Goal: Browse casually: Explore the website without a specific task or goal

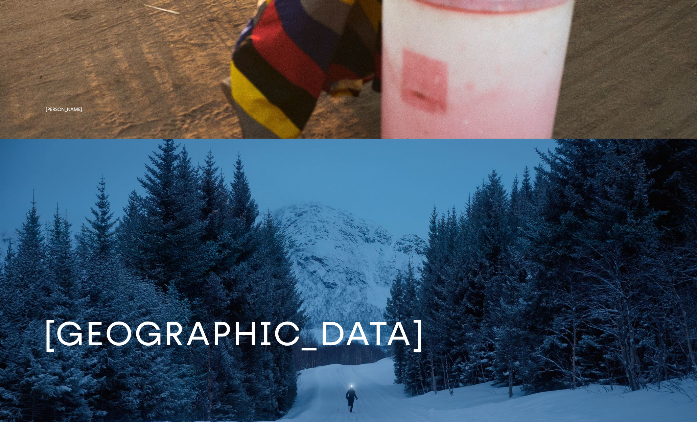
scroll to position [3232, 0]
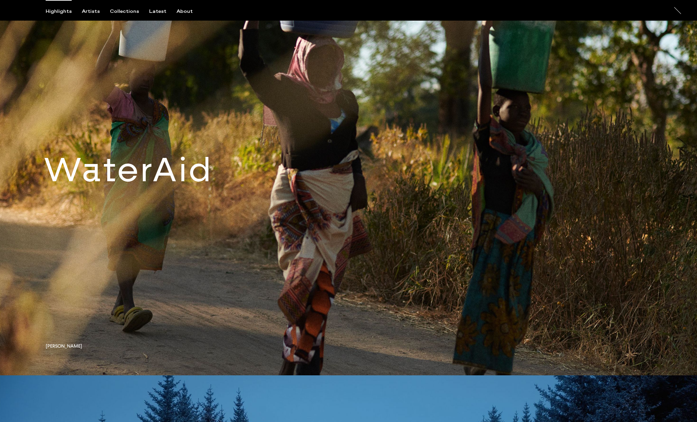
click at [186, 183] on link at bounding box center [348, 175] width 697 height 401
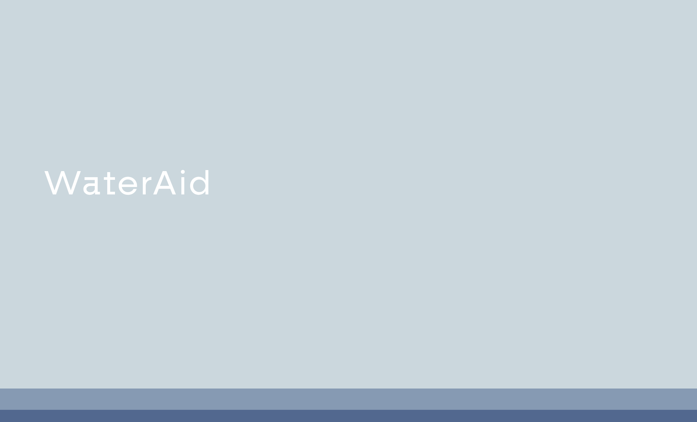
scroll to position [3207, 0]
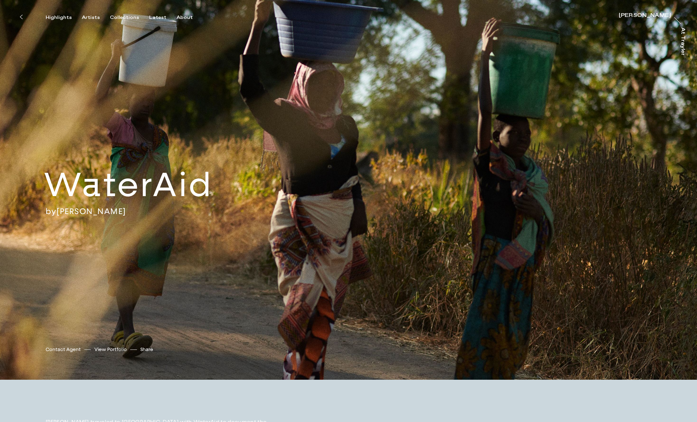
click at [108, 350] on link "View Portfolio" at bounding box center [110, 349] width 32 height 7
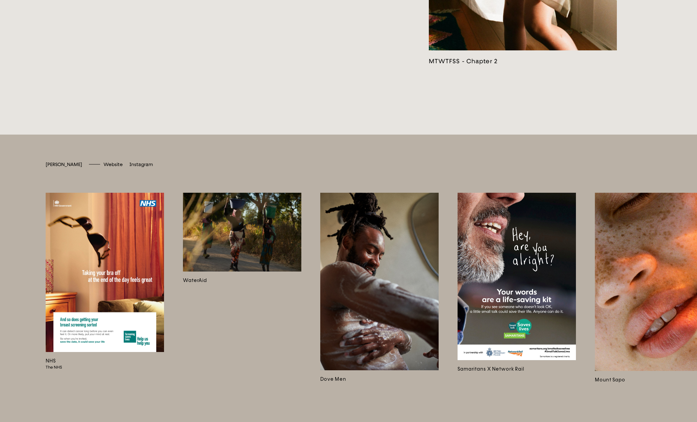
scroll to position [2268, 0]
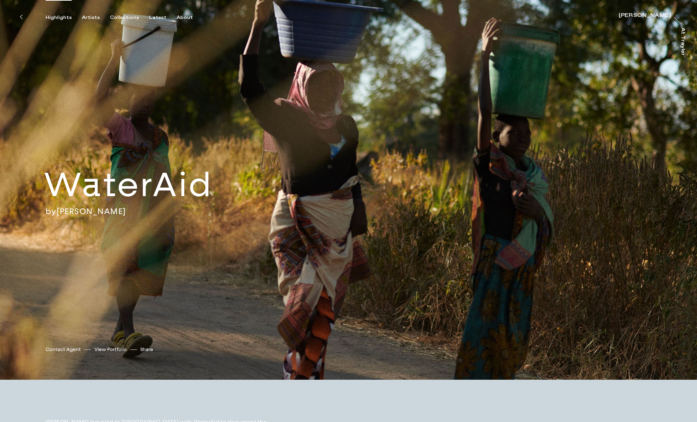
click at [59, 17] on div "Highlights" at bounding box center [59, 18] width 26 height 6
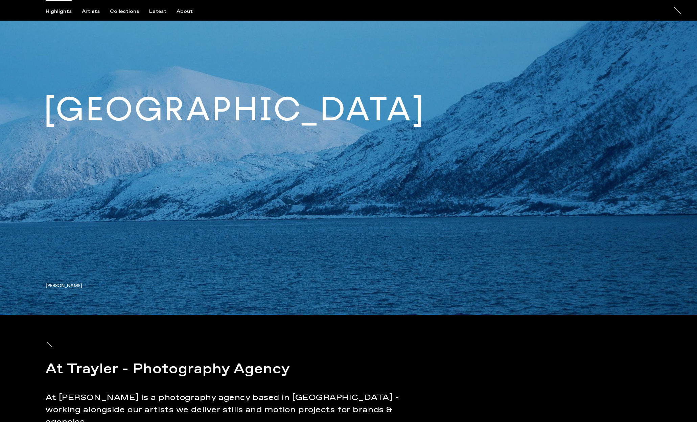
scroll to position [3779, 0]
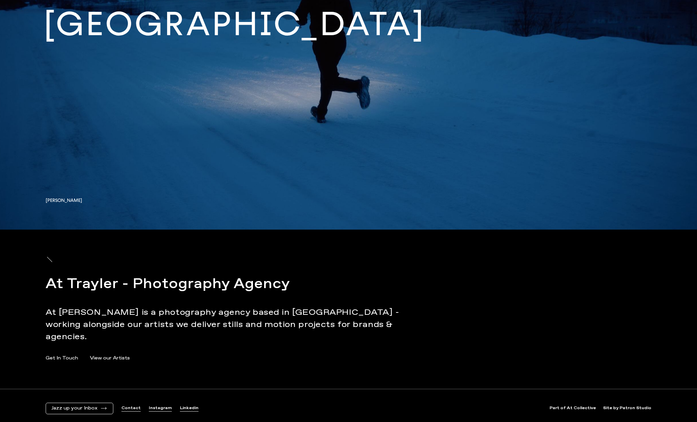
click at [59, 200] on link at bounding box center [348, 29] width 697 height 401
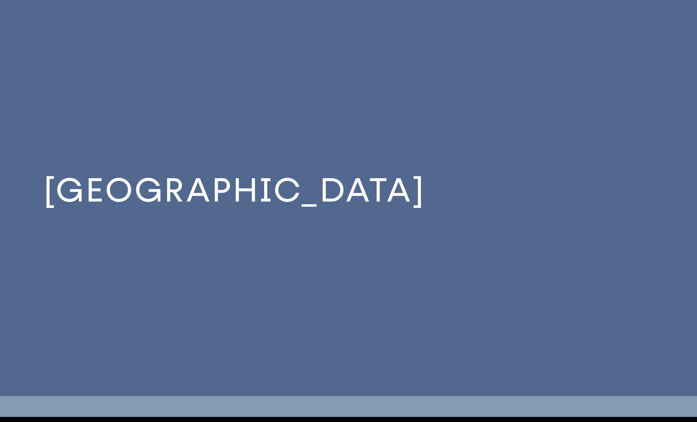
scroll to position [3608, 0]
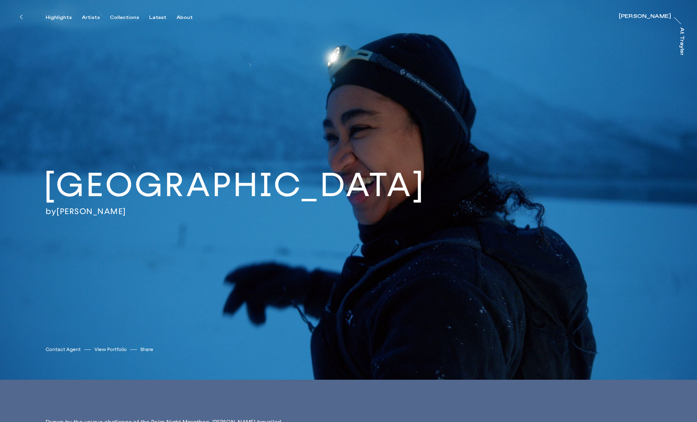
click at [106, 350] on link "View Portfolio" at bounding box center [110, 349] width 32 height 7
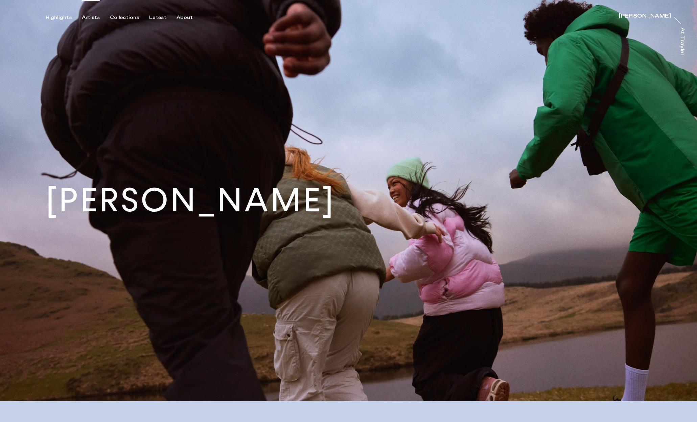
click at [90, 16] on div "Artists" at bounding box center [91, 18] width 18 height 6
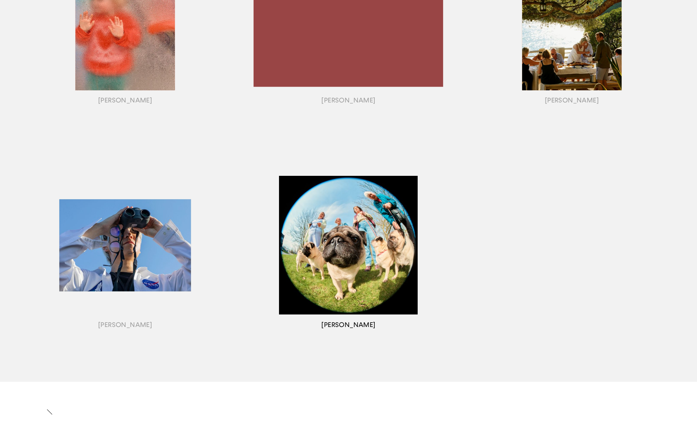
scroll to position [460, 0]
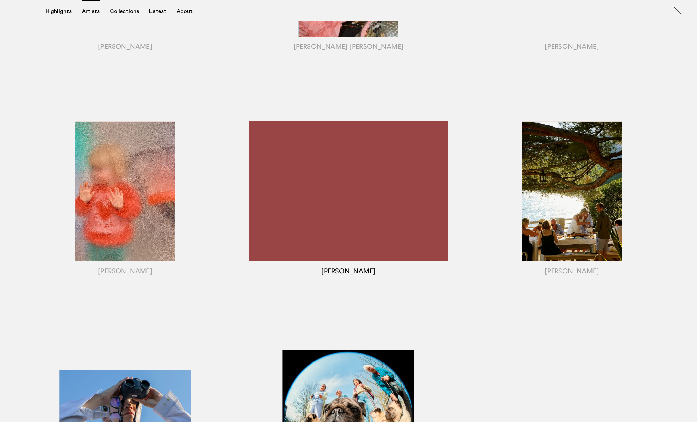
click at [372, 189] on div "button" at bounding box center [348, 199] width 223 height 211
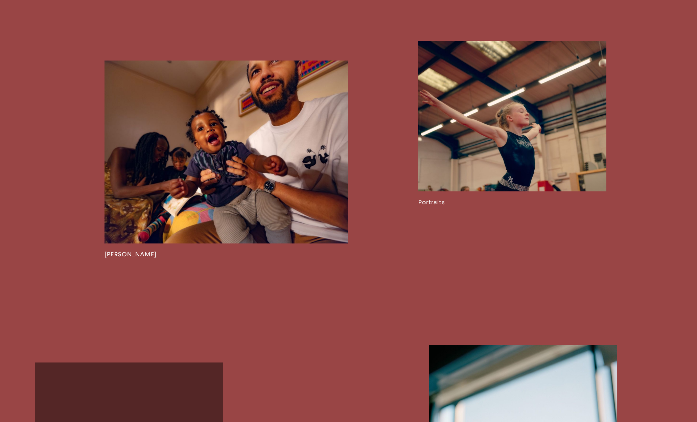
scroll to position [1238, 0]
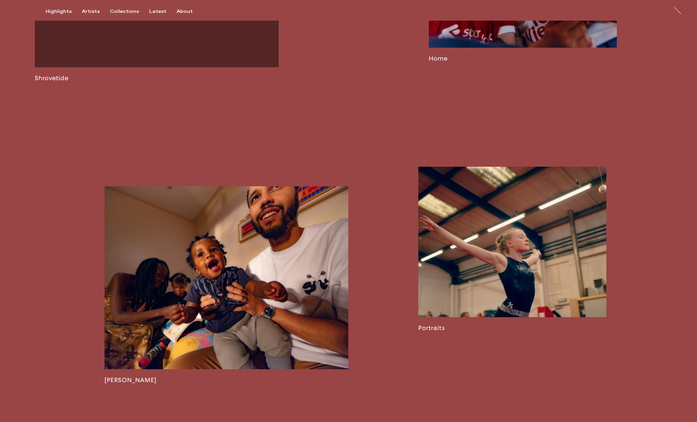
click at [485, 319] on link at bounding box center [512, 249] width 188 height 165
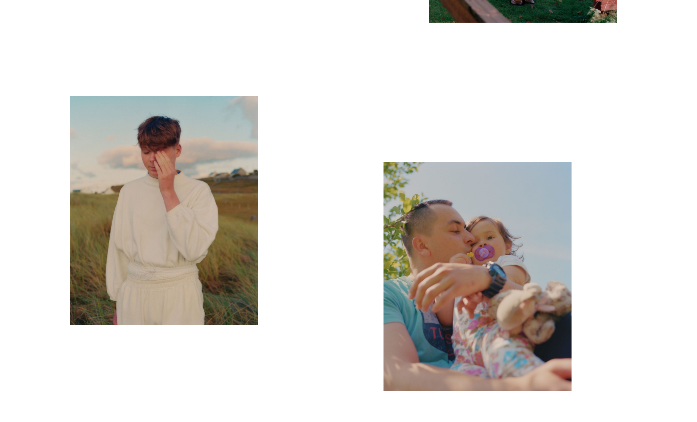
scroll to position [1482, 0]
